Goal: Task Accomplishment & Management: Complete application form

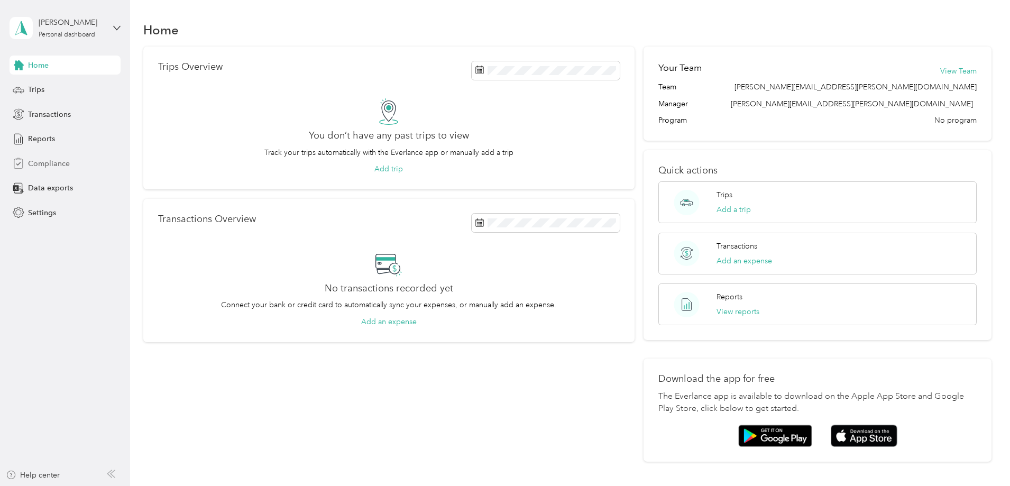
click at [45, 163] on span "Compliance" at bounding box center [49, 163] width 42 height 11
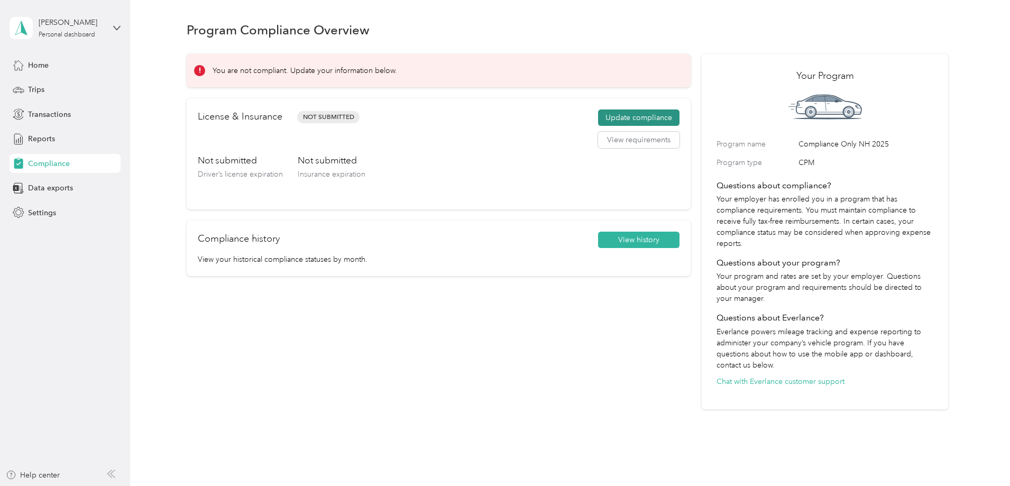
click at [599, 117] on button "Update compliance" at bounding box center [638, 117] width 81 height 17
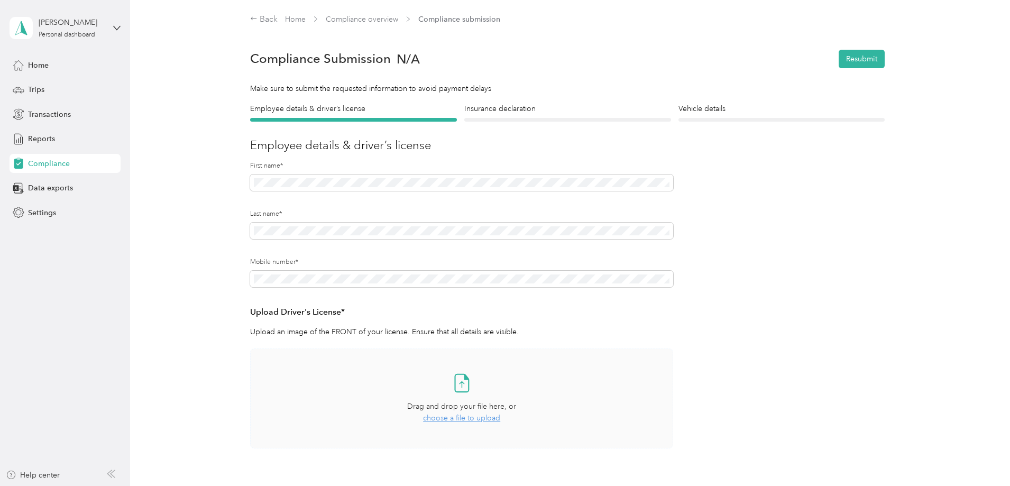
click at [471, 418] on span "choose a file to upload" at bounding box center [461, 418] width 77 height 9
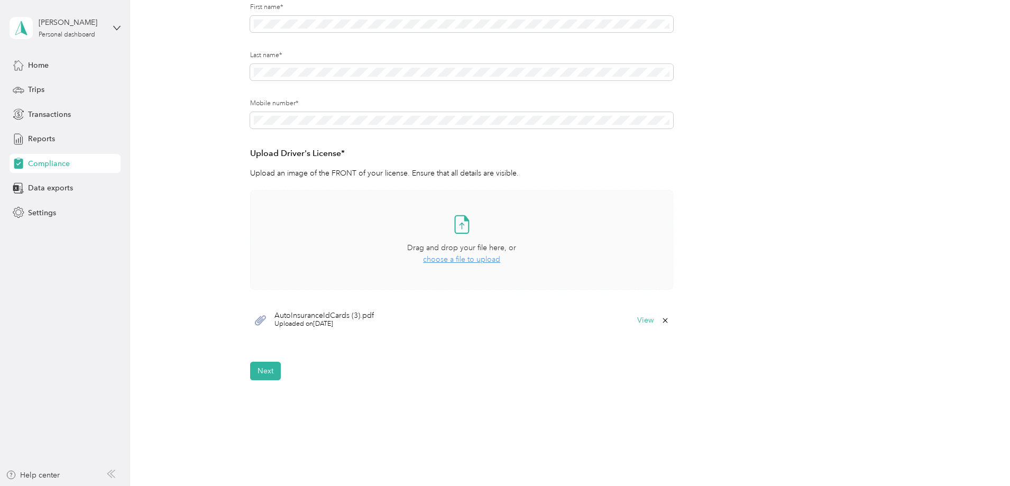
scroll to position [207, 0]
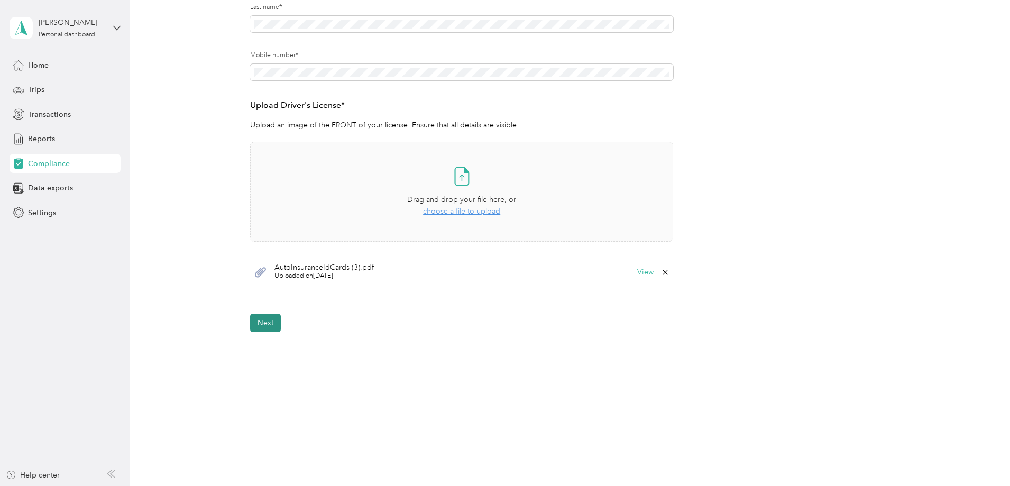
click at [269, 324] on button "Next" at bounding box center [265, 323] width 31 height 19
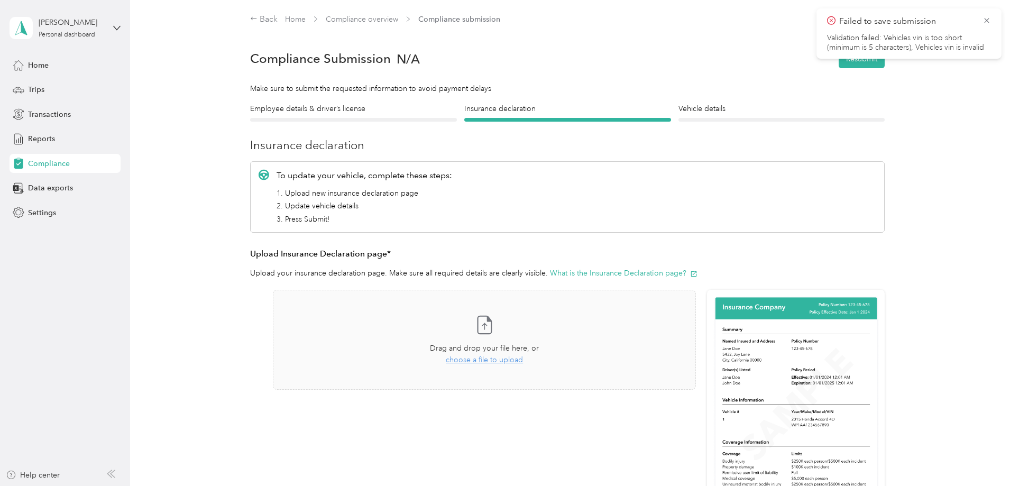
drag, startPoint x: 986, startPoint y: 17, endPoint x: 980, endPoint y: 17, distance: 5.8
click at [984, 17] on icon at bounding box center [987, 21] width 8 height 10
click at [465, 19] on span "Compliance submission" at bounding box center [459, 19] width 82 height 11
click at [381, 19] on link "Compliance overview" at bounding box center [362, 19] width 72 height 9
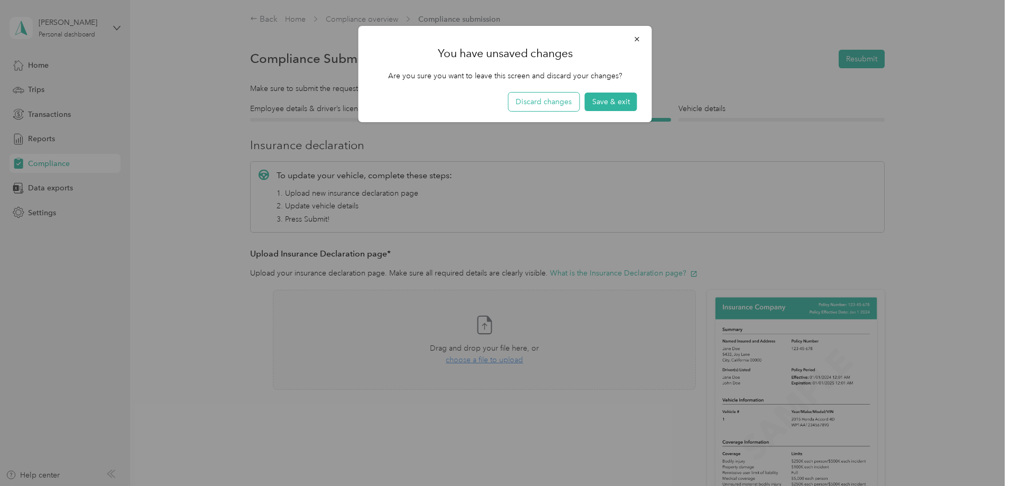
click at [553, 102] on button "Discard changes" at bounding box center [543, 102] width 71 height 19
click at [552, 104] on button "Discard changes" at bounding box center [543, 102] width 71 height 19
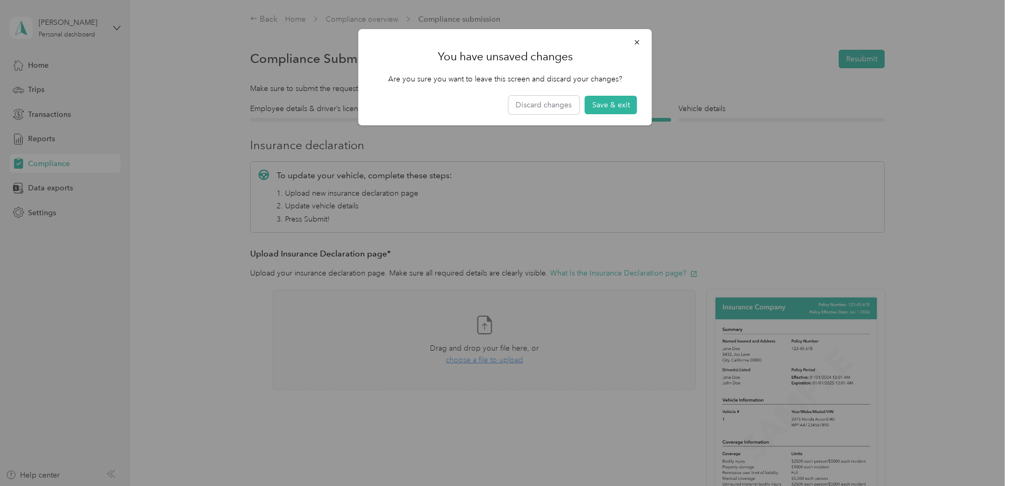
click at [68, 163] on div at bounding box center [505, 243] width 1010 height 486
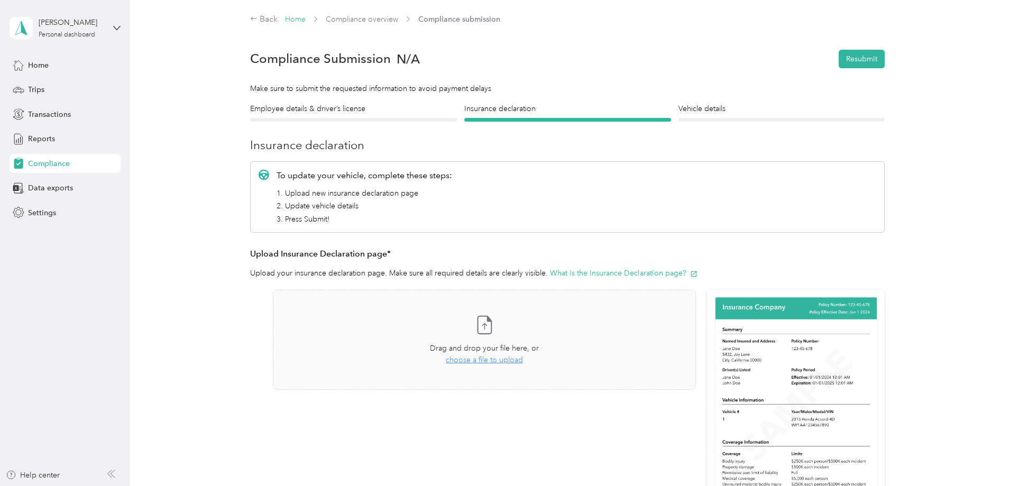
click at [294, 20] on link "Home" at bounding box center [295, 19] width 21 height 9
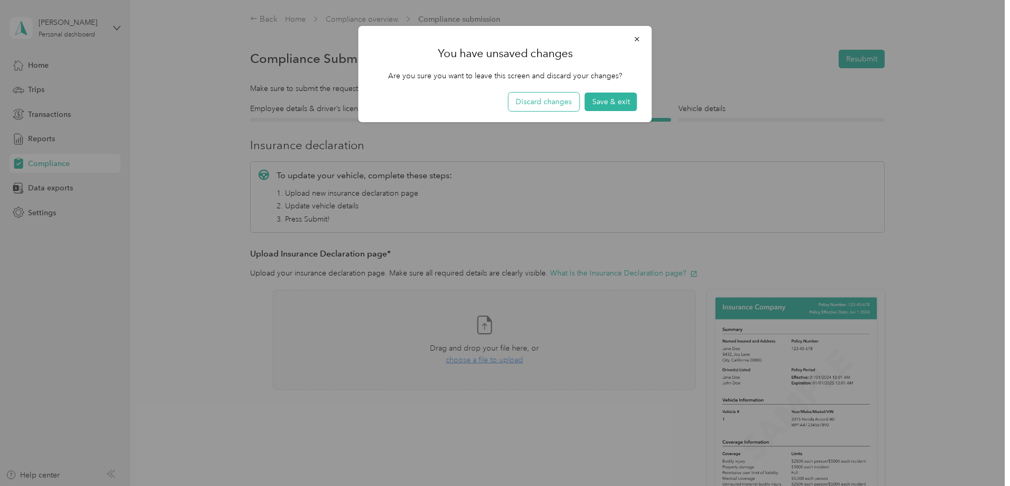
click at [552, 97] on button "Discard changes" at bounding box center [543, 102] width 71 height 19
click at [640, 40] on icon "button" at bounding box center [637, 38] width 7 height 7
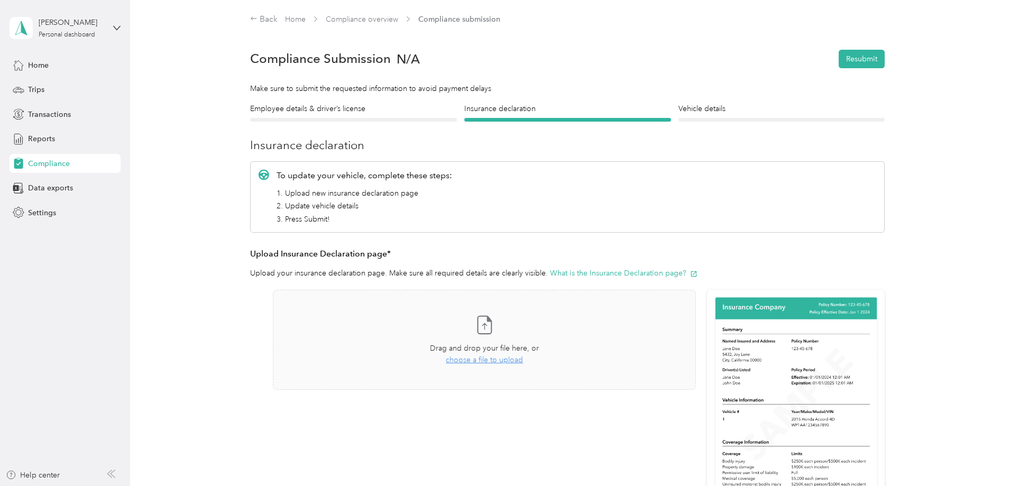
click at [339, 115] on div "Employee details & driver’s license License" at bounding box center [353, 112] width 207 height 19
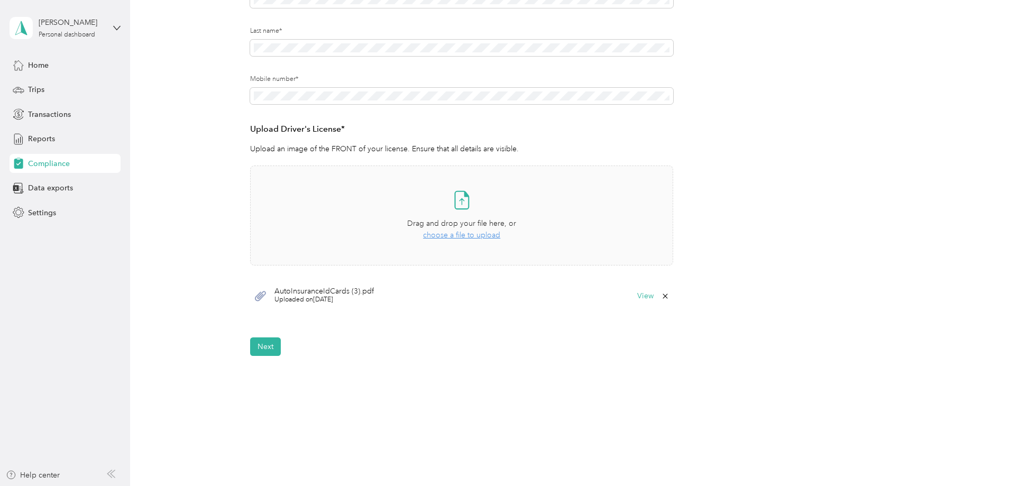
scroll to position [207, 0]
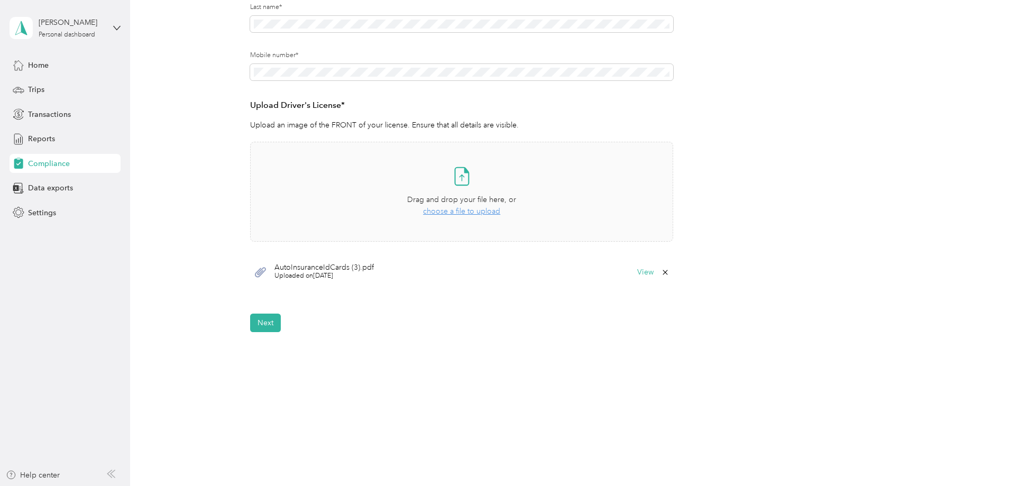
click at [479, 210] on span "choose a file to upload" at bounding box center [461, 211] width 77 height 9
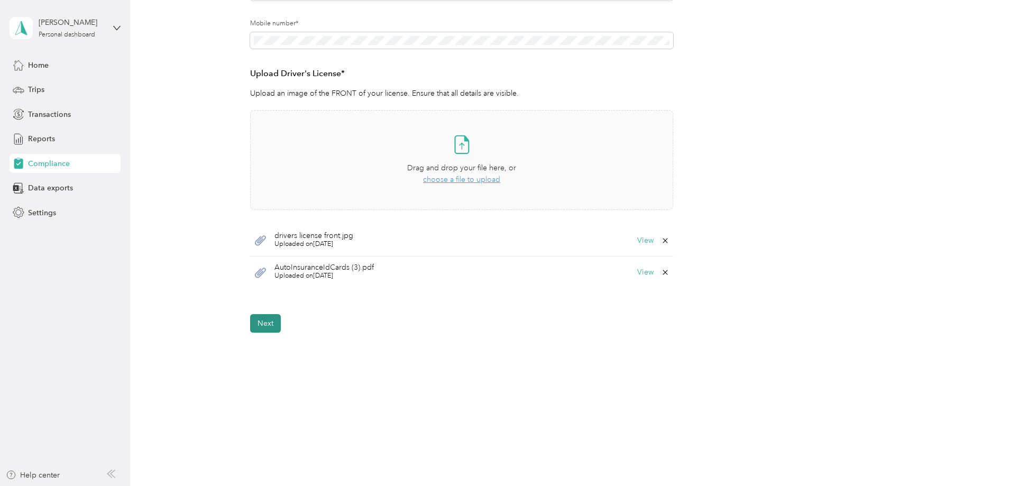
click at [272, 320] on button "Next" at bounding box center [265, 323] width 31 height 19
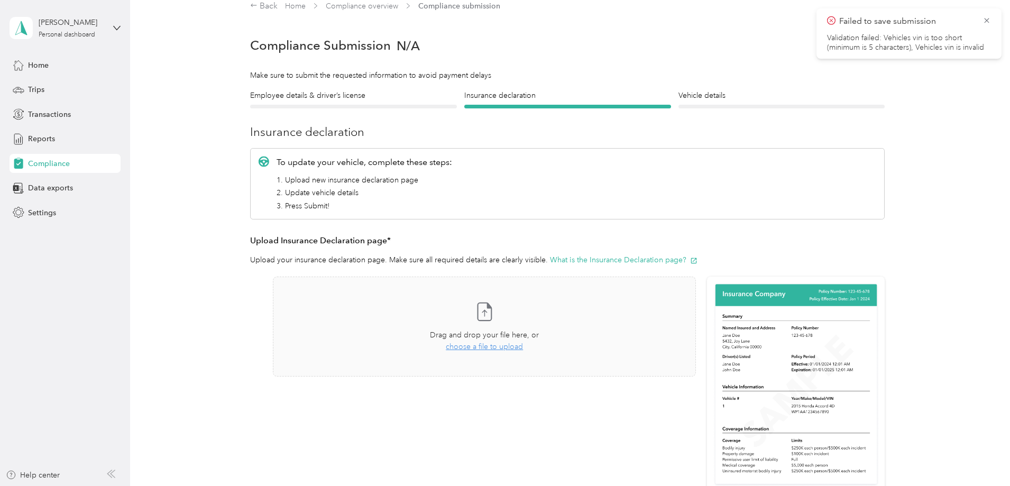
scroll to position [172, 0]
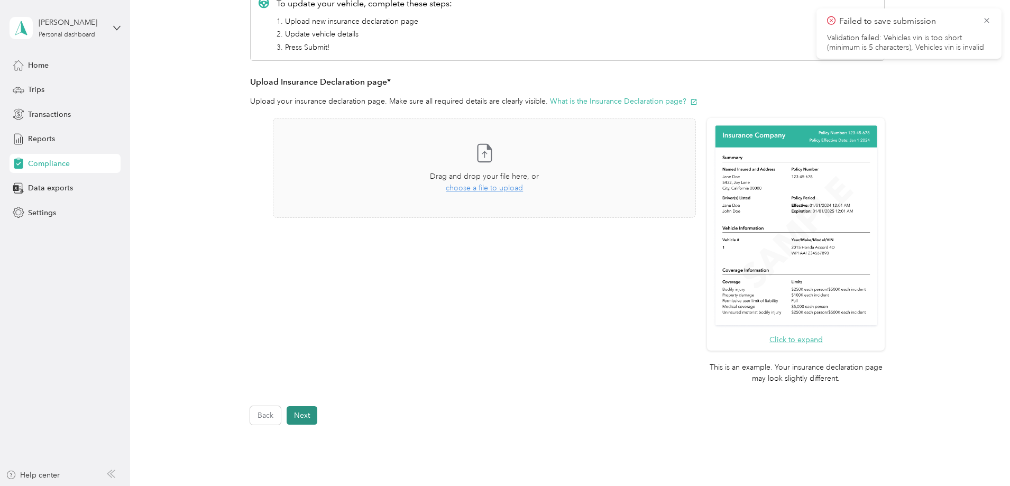
click at [297, 416] on button "Next" at bounding box center [302, 415] width 31 height 19
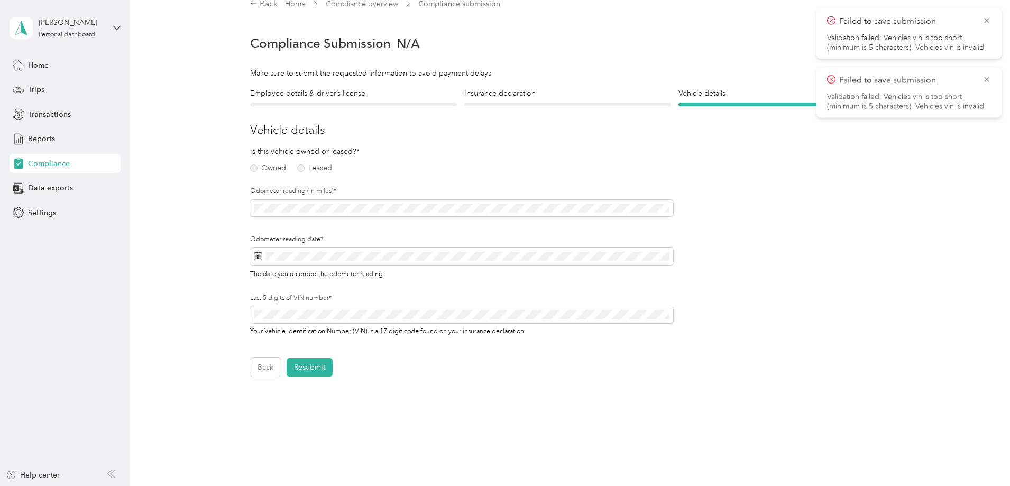
scroll to position [13, 0]
click at [261, 169] on label "Owned" at bounding box center [268, 170] width 36 height 7
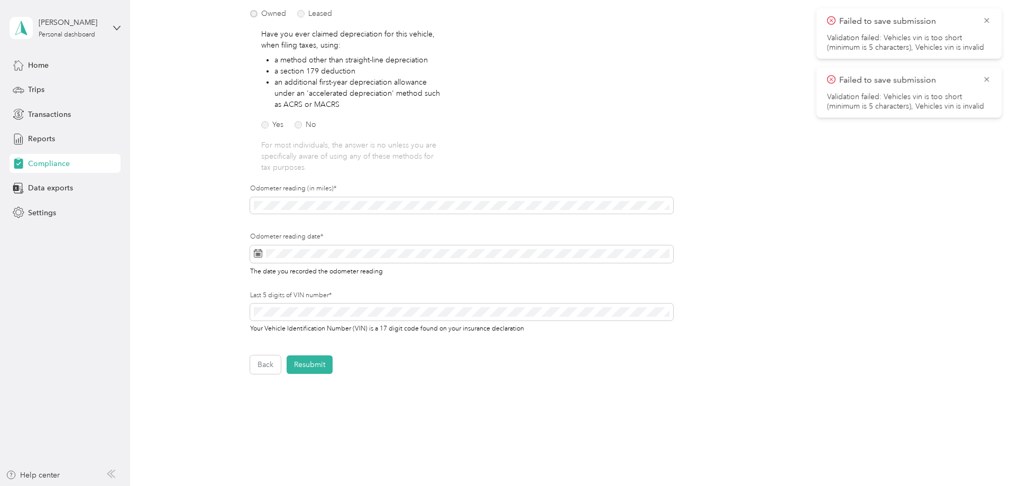
scroll to position [172, 0]
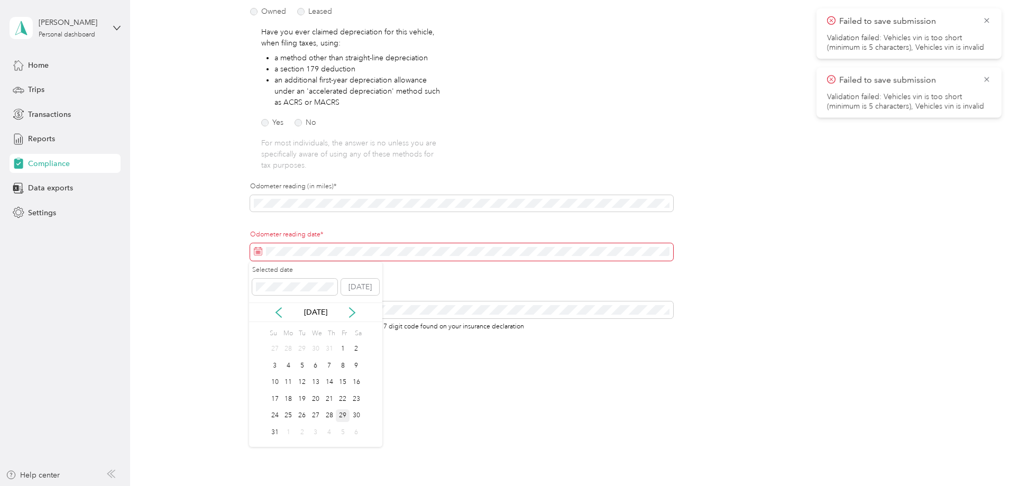
click at [342, 417] on div "29" at bounding box center [343, 415] width 14 height 13
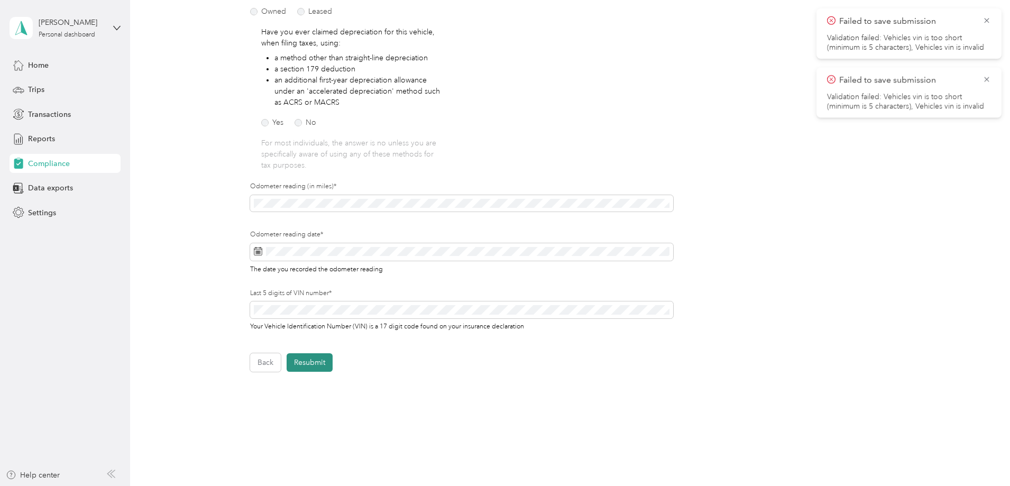
click at [313, 361] on button "Resubmit" at bounding box center [310, 362] width 46 height 19
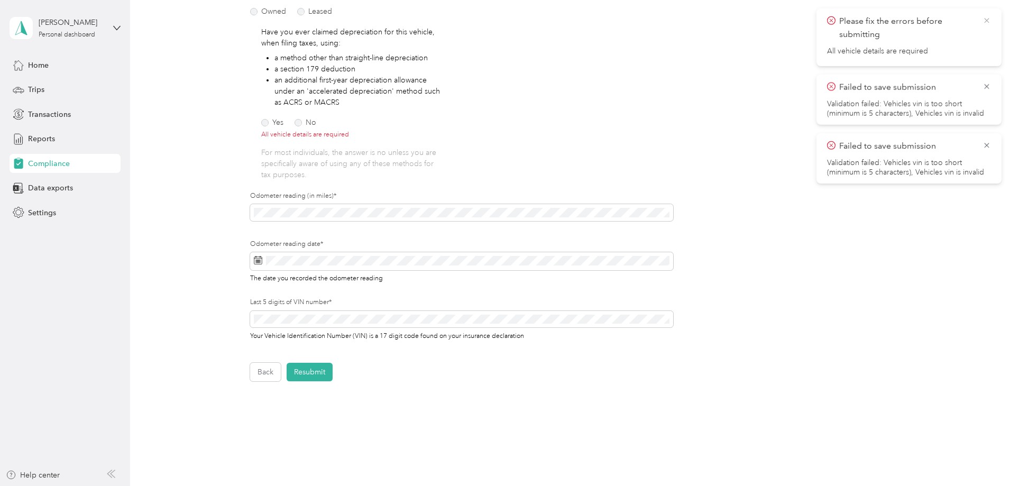
click at [985, 22] on icon at bounding box center [986, 20] width 5 height 5
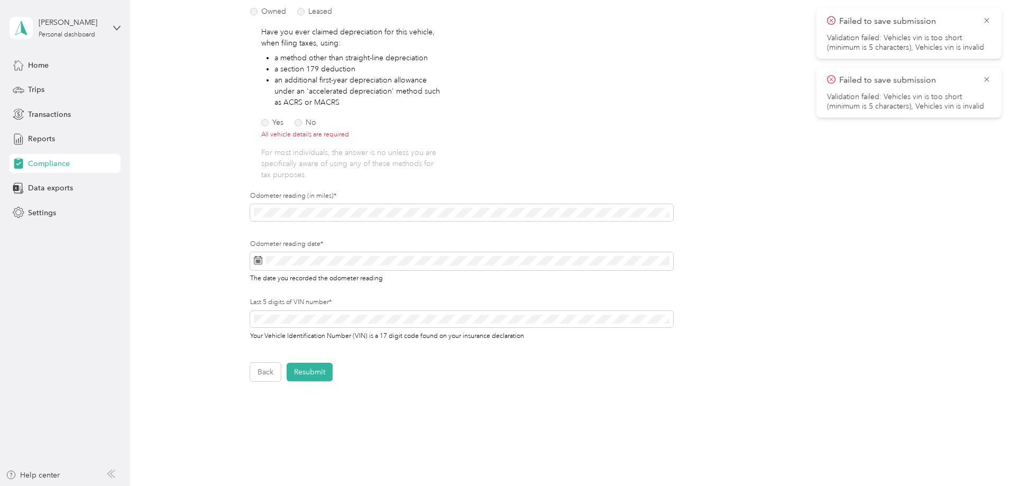
click at [985, 22] on icon at bounding box center [986, 20] width 5 height 5
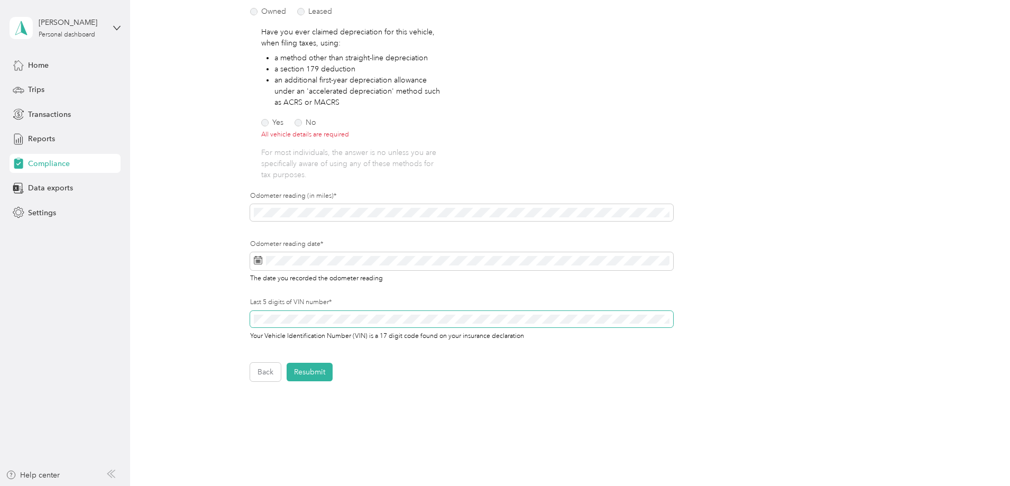
click at [225, 318] on div "Employee details & driver’s license License Insurance declaration Insurance Veh…" at bounding box center [568, 156] width 762 height 450
click at [308, 370] on button "Resubmit" at bounding box center [310, 372] width 46 height 19
click at [986, 20] on icon at bounding box center [987, 21] width 8 height 10
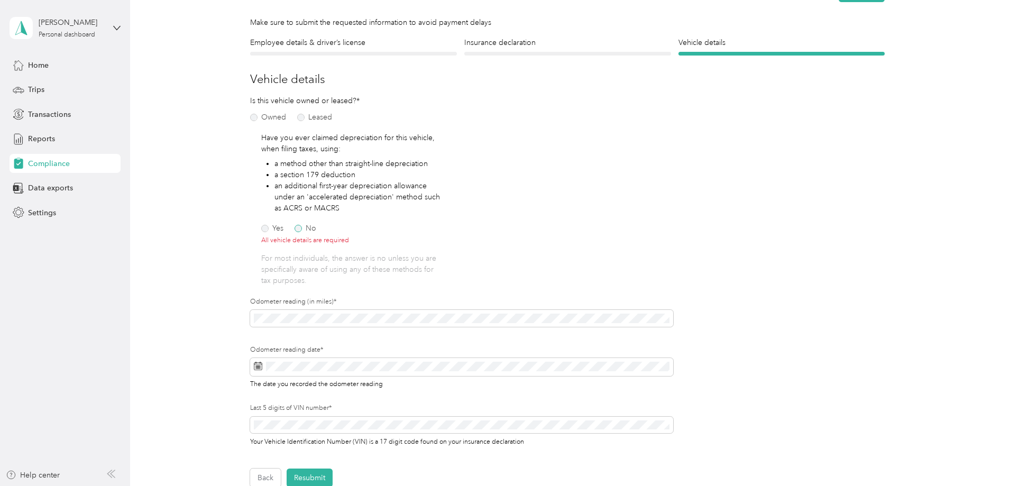
click at [297, 227] on label "No" at bounding box center [306, 228] width 22 height 7
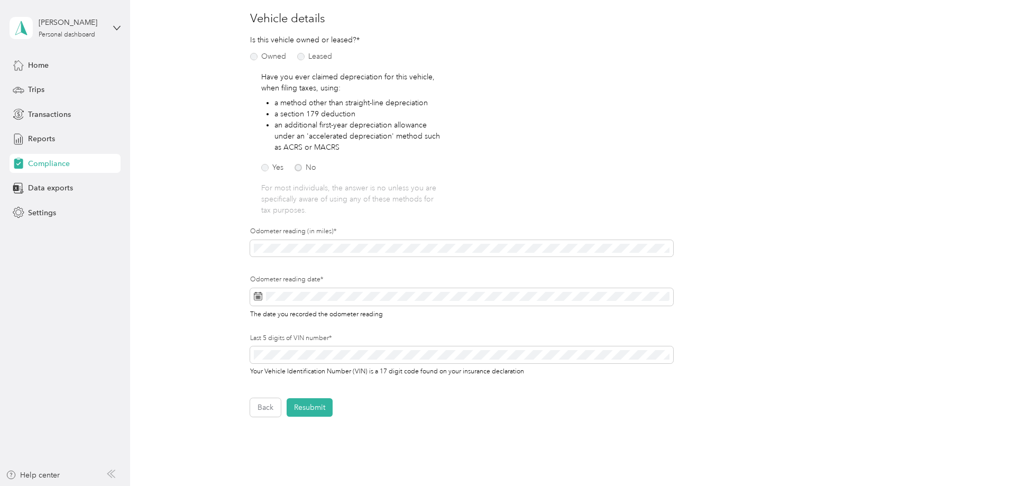
scroll to position [212, 0]
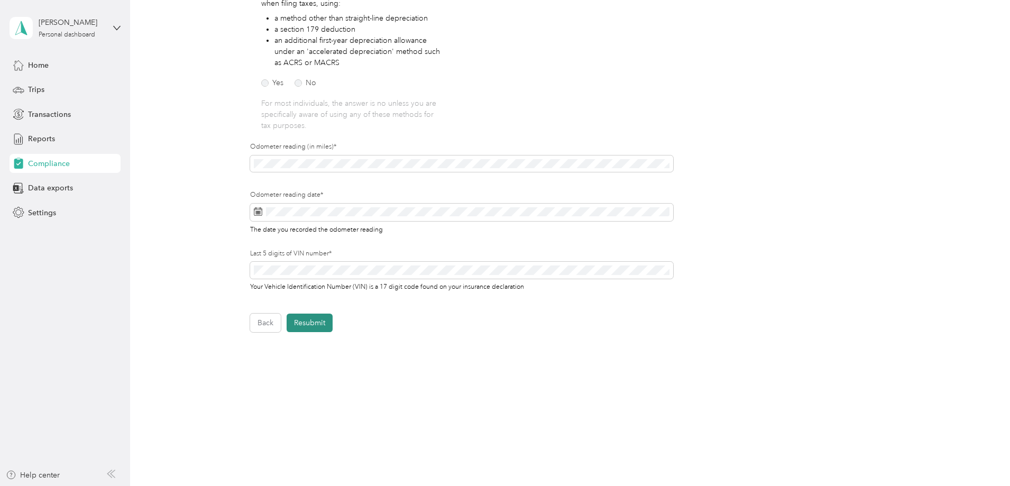
click at [314, 320] on button "Resubmit" at bounding box center [310, 323] width 46 height 19
click at [261, 326] on button "Back" at bounding box center [265, 323] width 31 height 19
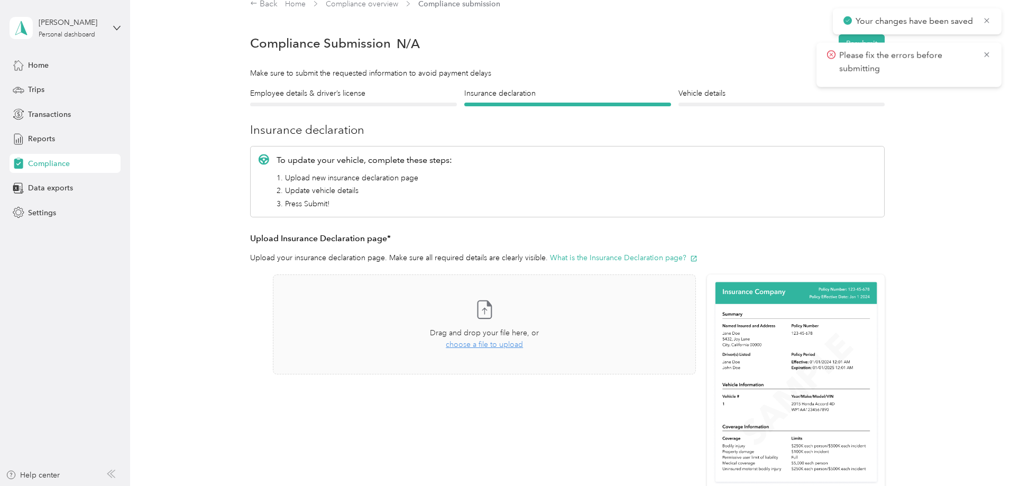
scroll to position [13, 0]
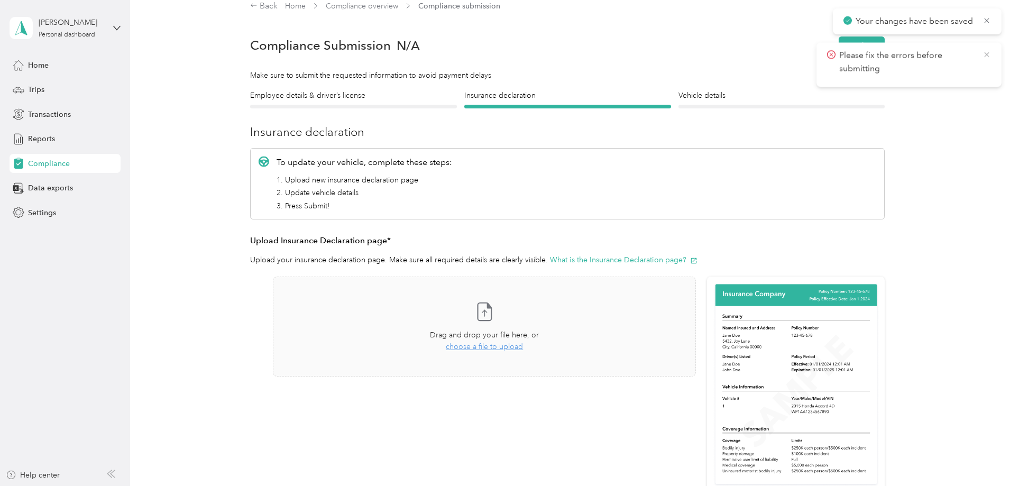
click at [987, 57] on icon at bounding box center [987, 55] width 8 height 10
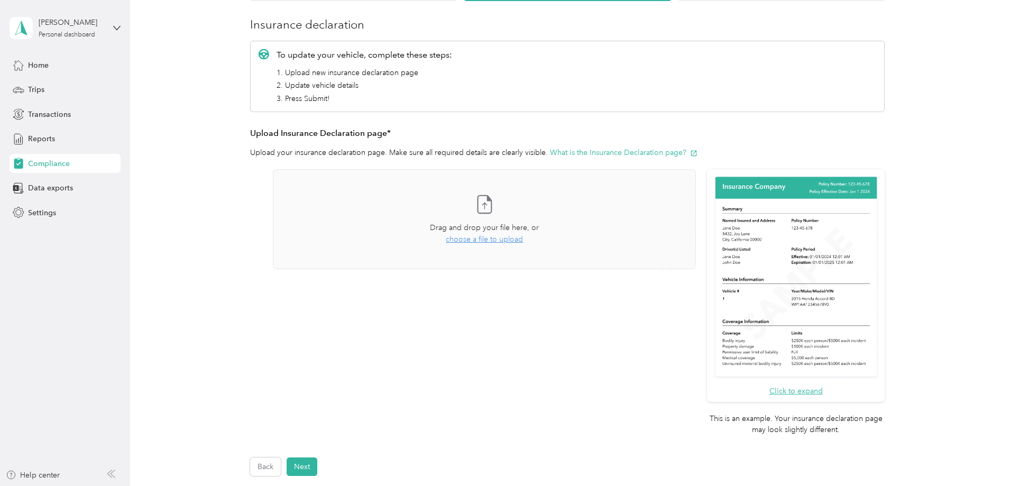
scroll to position [225, 0]
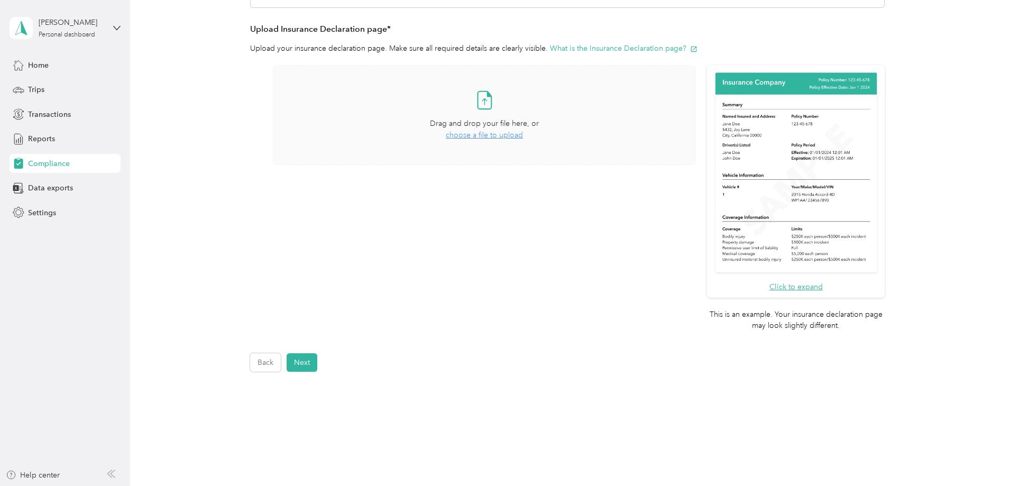
click at [479, 136] on span "choose a file to upload" at bounding box center [484, 135] width 77 height 9
click at [304, 362] on button "Next" at bounding box center [302, 362] width 31 height 19
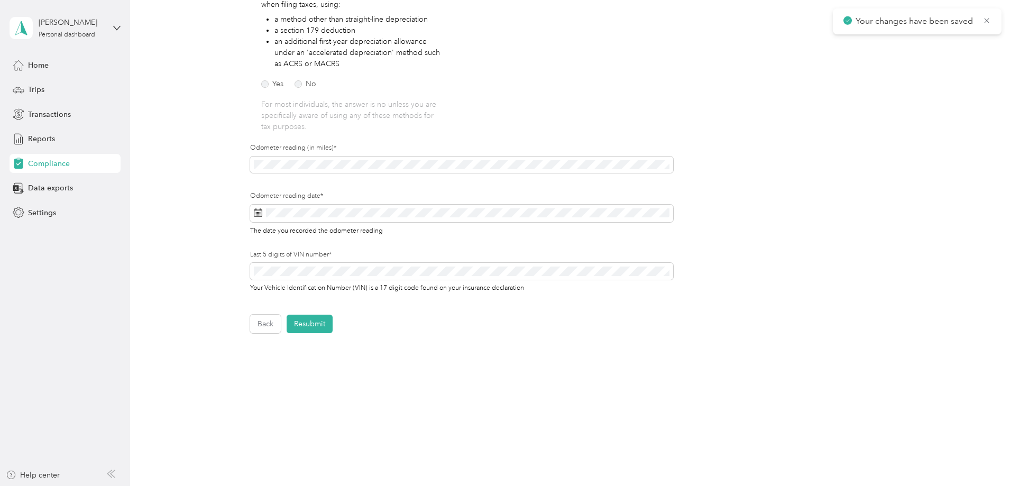
scroll to position [212, 0]
click at [318, 326] on button "Resubmit" at bounding box center [310, 323] width 46 height 19
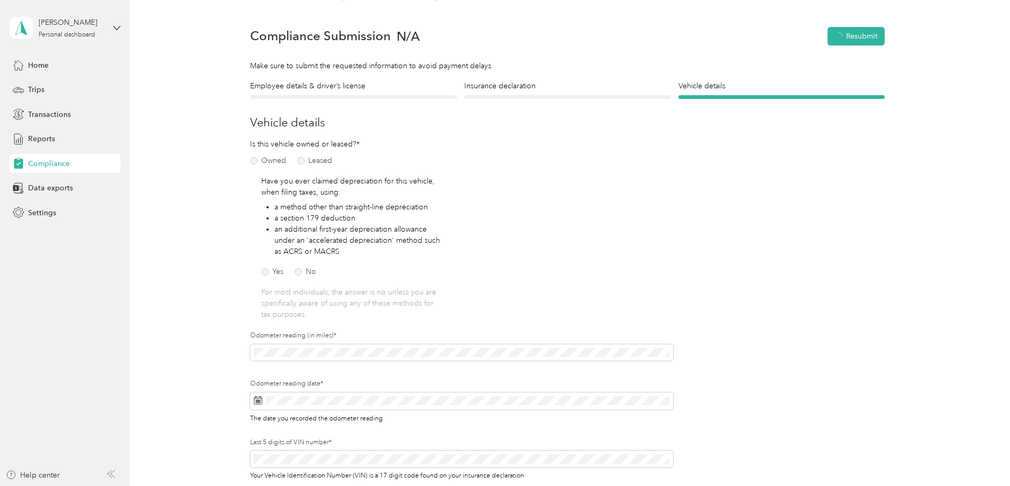
scroll to position [13, 0]
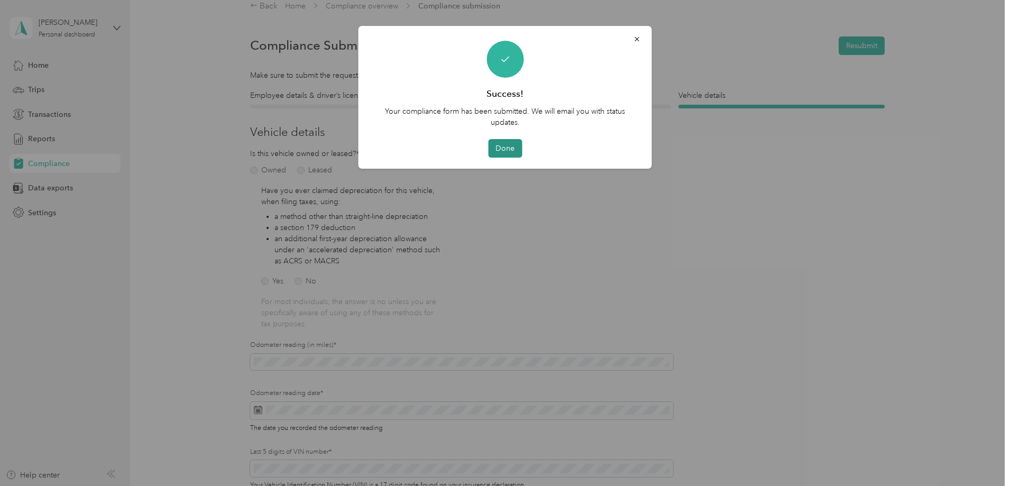
click at [514, 151] on button "Done" at bounding box center [505, 148] width 34 height 19
